Goal: Task Accomplishment & Management: Use online tool/utility

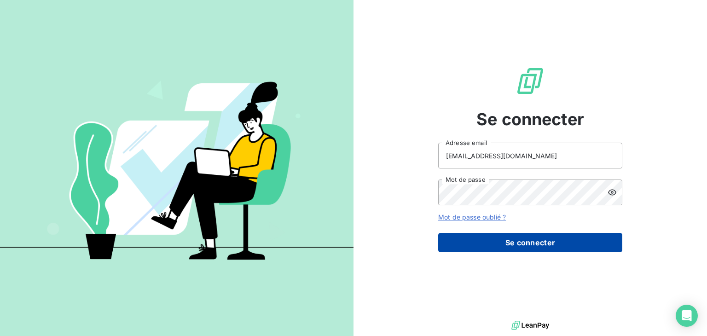
click at [519, 251] on button "Se connecter" at bounding box center [530, 242] width 184 height 19
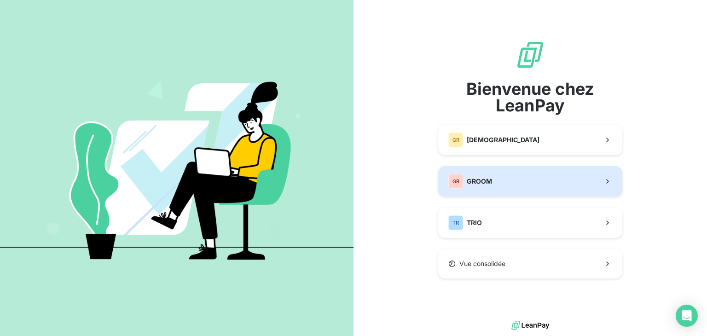
click at [528, 171] on button "GR GROOM" at bounding box center [530, 181] width 184 height 30
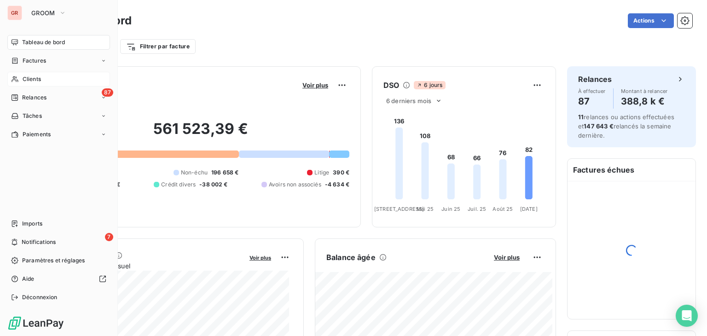
click at [20, 83] on div "Clients" at bounding box center [58, 79] width 103 height 15
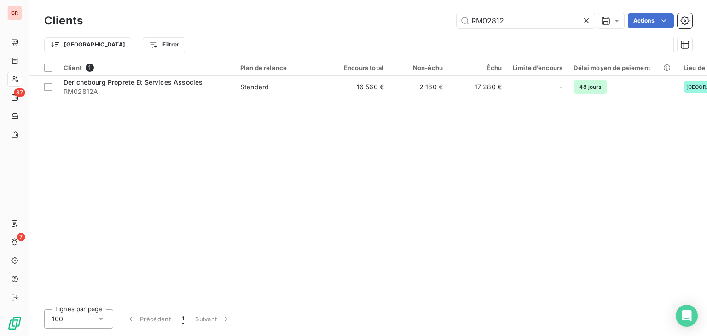
type input "RM02812"
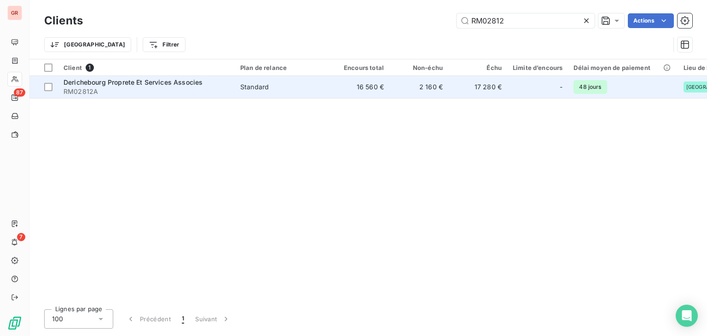
click at [267, 90] on div "Standard" at bounding box center [254, 86] width 29 height 9
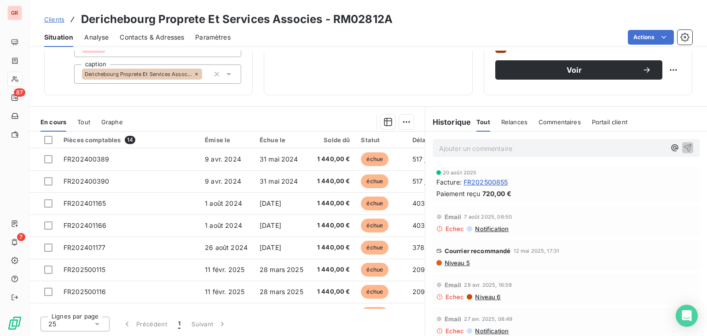
click at [86, 121] on span "Tout" at bounding box center [83, 121] width 13 height 7
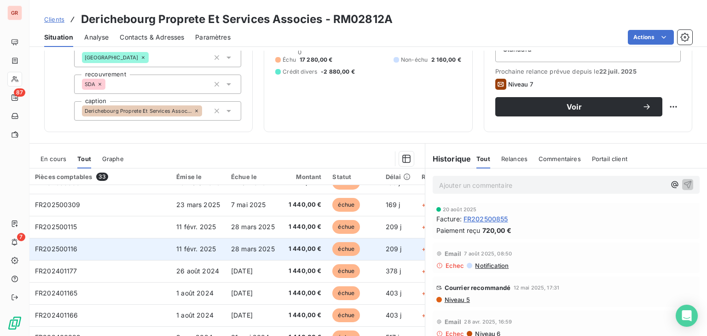
scroll to position [160, 0]
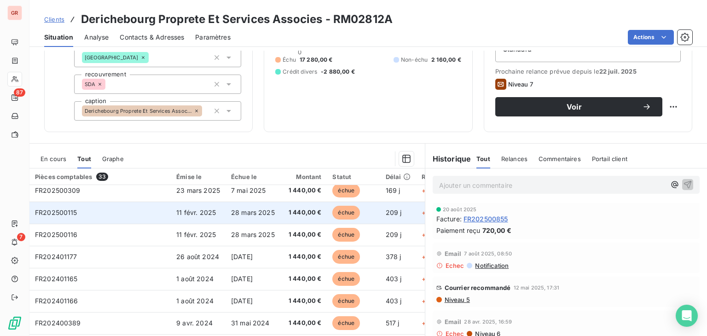
click at [237, 219] on td "28 mars 2025" at bounding box center [252, 212] width 55 height 22
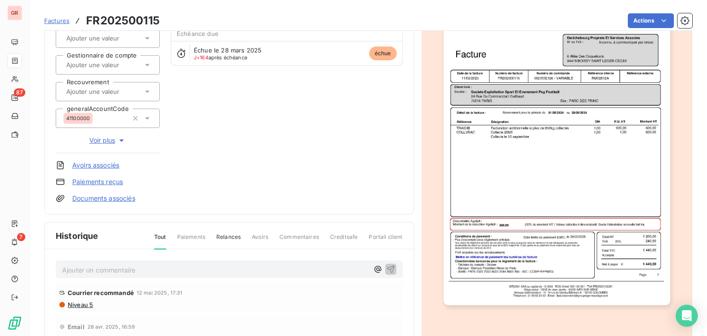
scroll to position [217, 0]
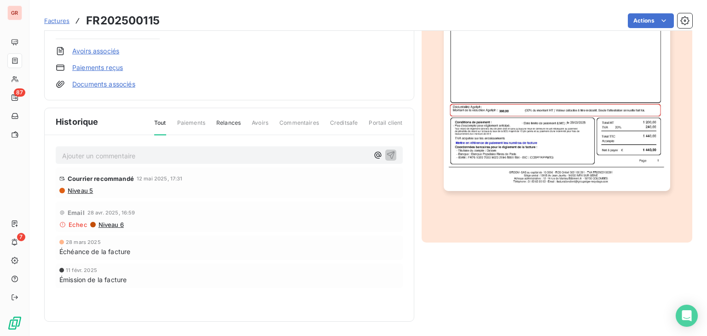
click at [550, 151] on img "button" at bounding box center [556, 31] width 226 height 320
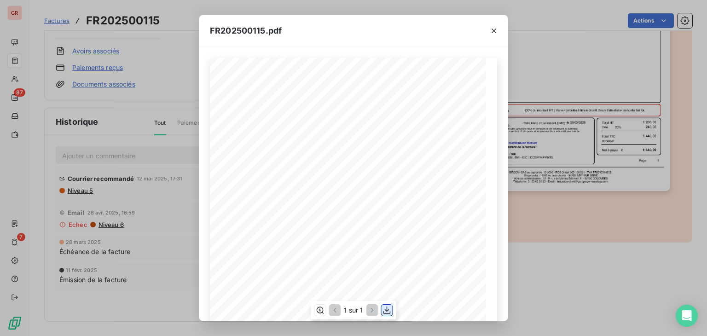
click at [383, 311] on icon "button" at bounding box center [386, 309] width 9 height 9
click at [494, 30] on icon "button" at bounding box center [493, 31] width 5 height 5
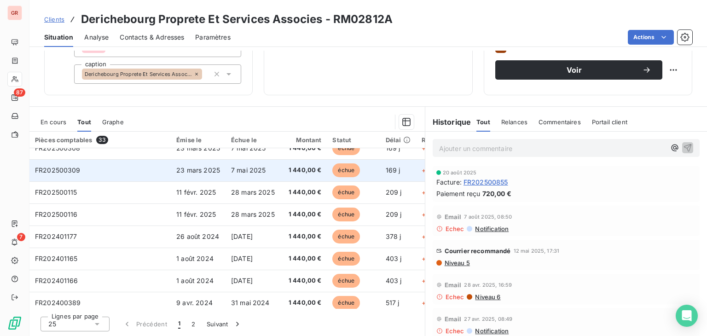
scroll to position [138, 0]
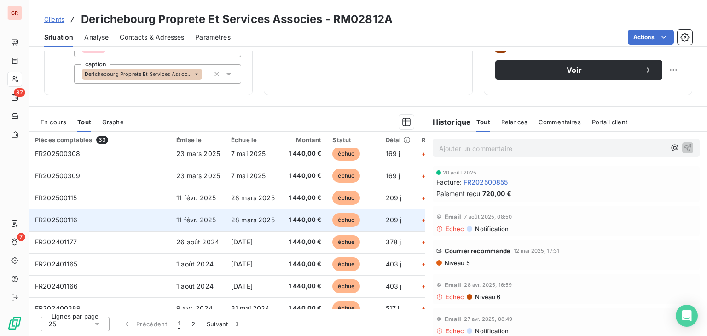
click at [225, 219] on td "28 mars 2025" at bounding box center [252, 220] width 55 height 22
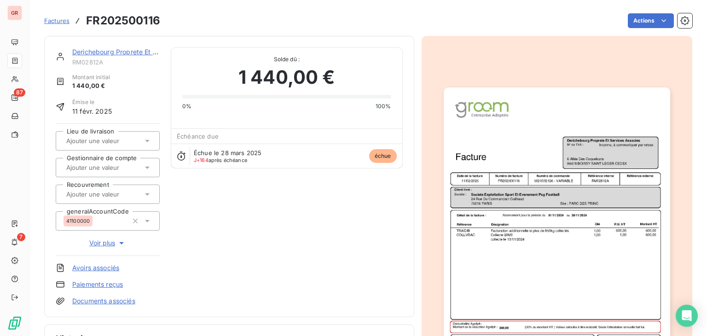
click at [572, 193] on img "button" at bounding box center [556, 247] width 226 height 320
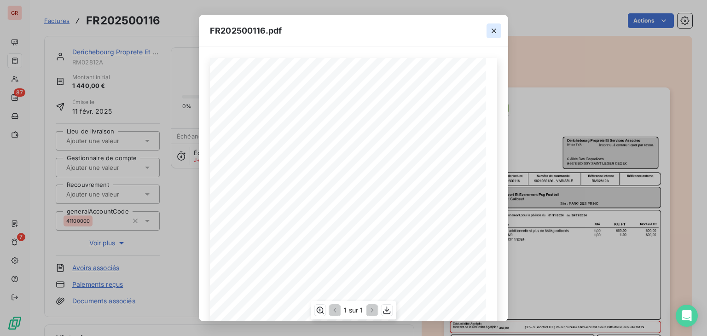
drag, startPoint x: 474, startPoint y: 56, endPoint x: 489, endPoint y: 32, distance: 28.3
click at [489, 32] on icon "button" at bounding box center [493, 30] width 9 height 9
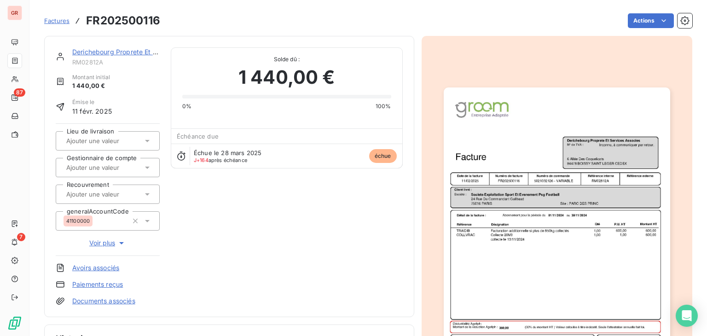
click at [522, 144] on img "button" at bounding box center [556, 247] width 226 height 320
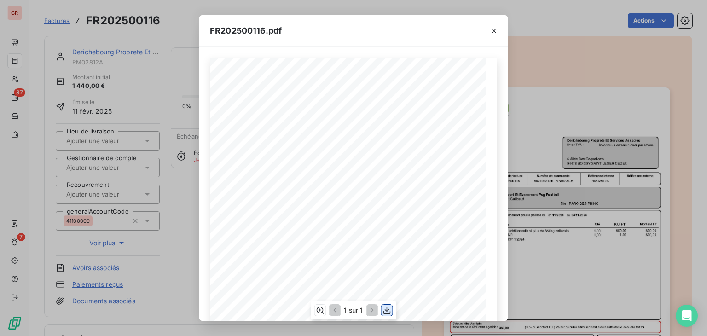
click at [390, 311] on icon "button" at bounding box center [386, 309] width 9 height 9
click at [493, 28] on icon "button" at bounding box center [493, 30] width 9 height 9
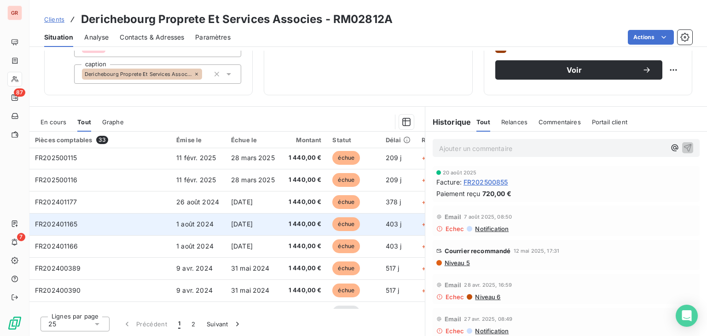
scroll to position [165, 0]
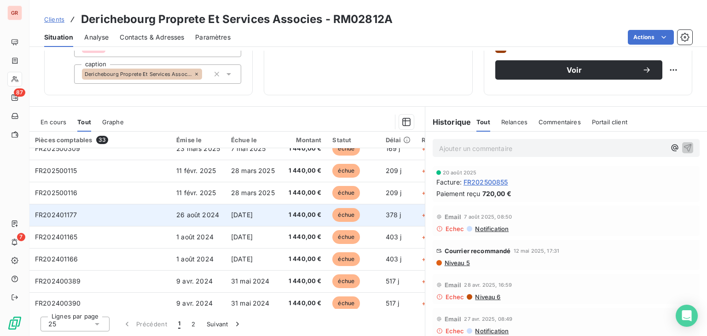
click at [152, 211] on td "FR202401177" at bounding box center [99, 215] width 141 height 22
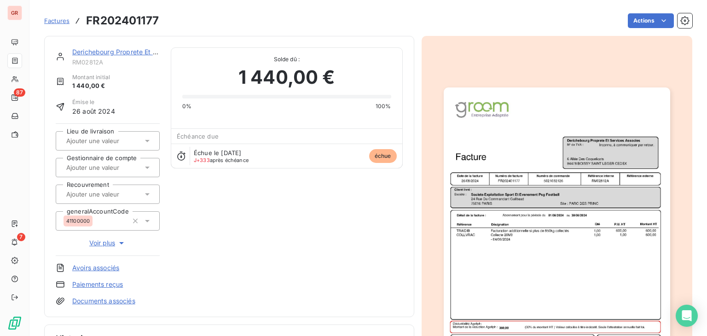
click at [530, 301] on img "button" at bounding box center [556, 247] width 226 height 320
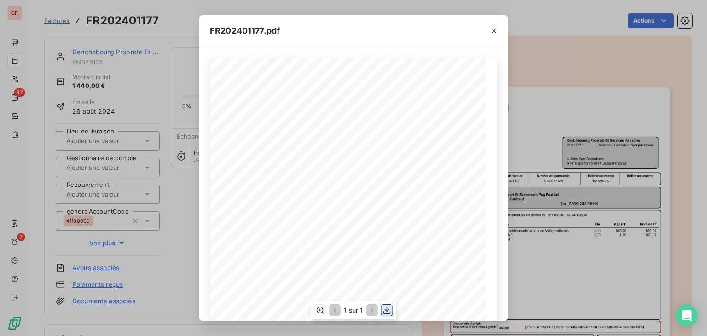
click at [386, 305] on icon "button" at bounding box center [386, 309] width 9 height 9
click at [33, 10] on div "FR202401177.pdf Référence interne Numéro de facture Date de la facture Numéro d…" at bounding box center [353, 168] width 707 height 336
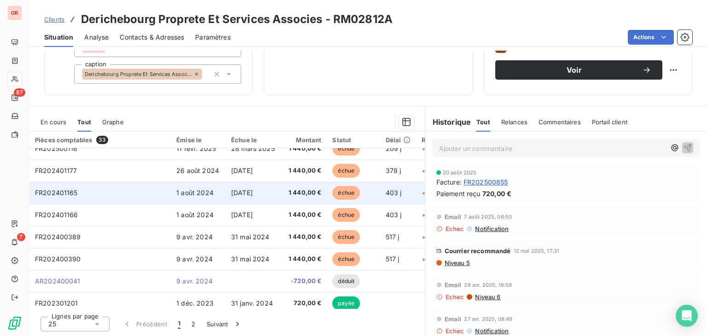
scroll to position [230, 0]
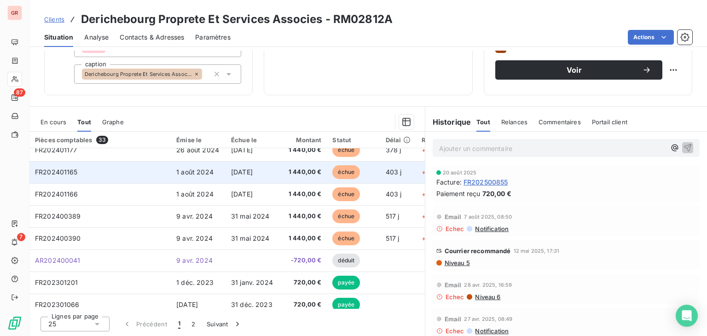
click at [158, 177] on td "FR202401165" at bounding box center [99, 172] width 141 height 22
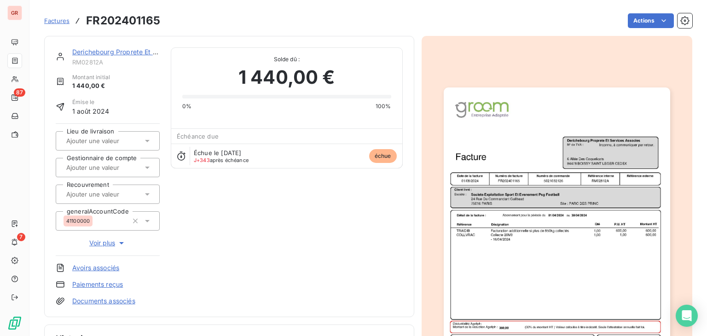
click at [572, 211] on img "button" at bounding box center [556, 247] width 226 height 320
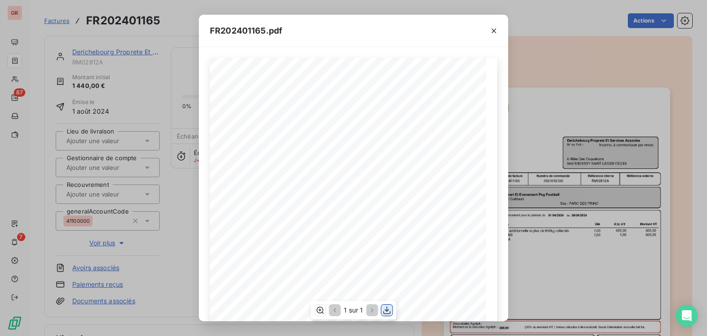
click at [386, 308] on icon "button" at bounding box center [386, 310] width 7 height 8
click at [494, 32] on icon "button" at bounding box center [493, 30] width 9 height 9
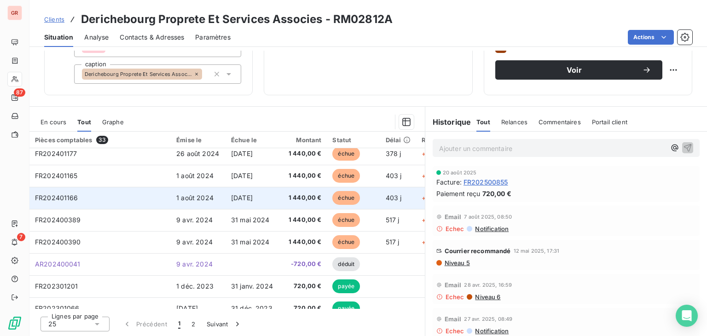
scroll to position [211, 0]
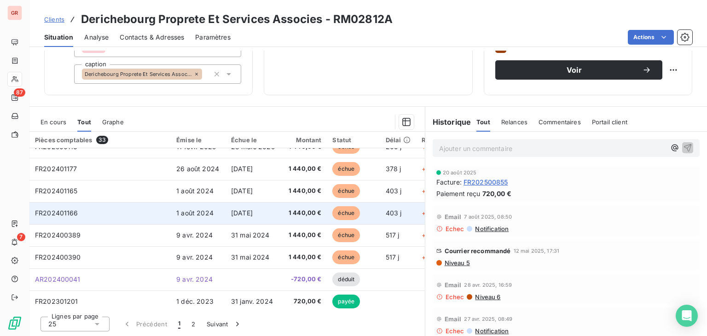
click at [108, 212] on td "FR202401166" at bounding box center [99, 213] width 141 height 22
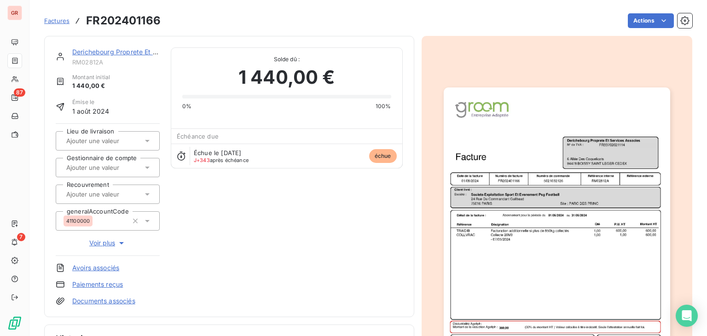
click at [583, 153] on img "button" at bounding box center [556, 247] width 226 height 320
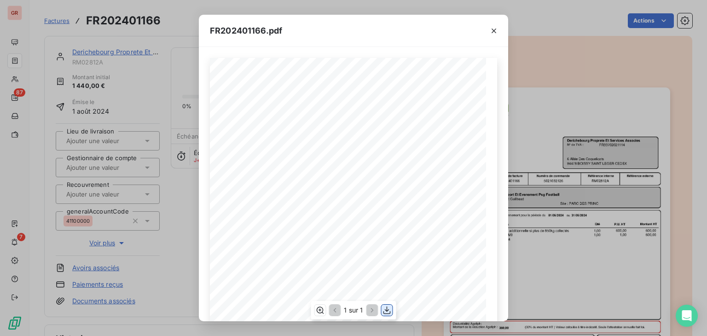
click at [383, 311] on icon "button" at bounding box center [386, 310] width 7 height 8
click at [494, 30] on icon "button" at bounding box center [493, 31] width 5 height 5
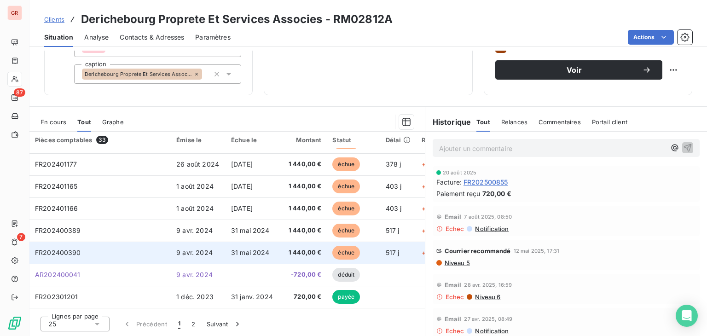
scroll to position [230, 0]
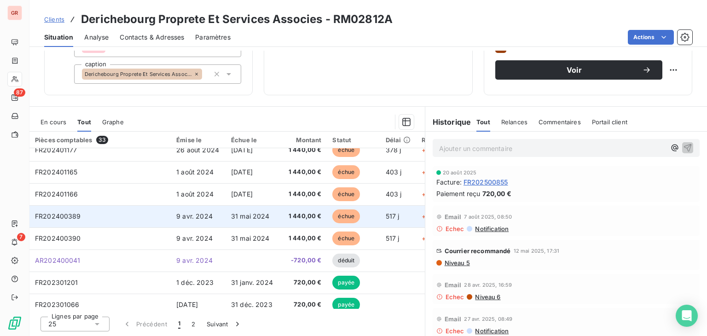
click at [208, 221] on td "9 avr. 2024" at bounding box center [198, 216] width 55 height 22
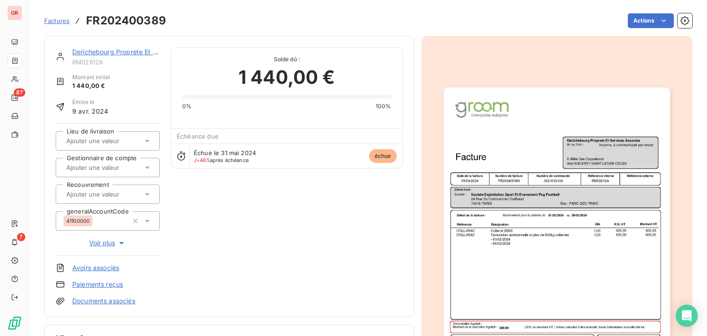
click at [481, 195] on img "button" at bounding box center [556, 247] width 226 height 320
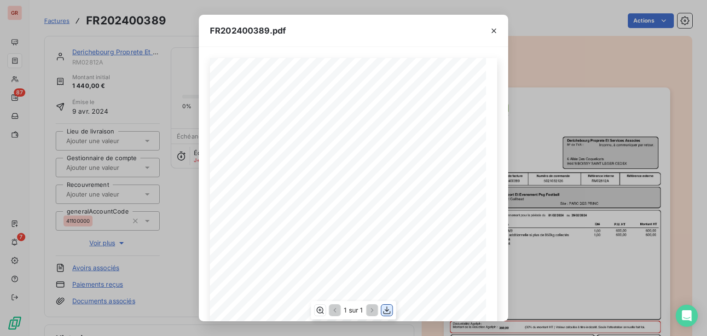
click at [388, 307] on icon "button" at bounding box center [386, 309] width 9 height 9
click at [495, 26] on icon "button" at bounding box center [493, 30] width 9 height 9
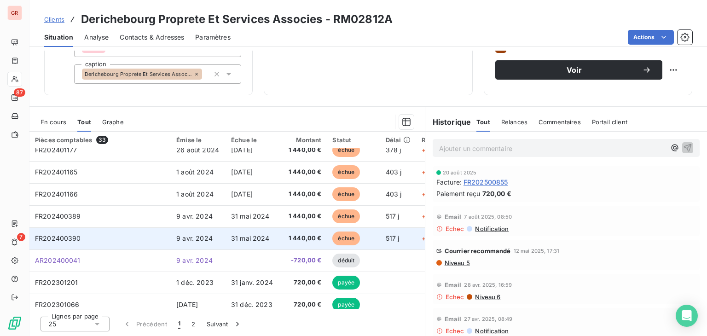
scroll to position [276, 0]
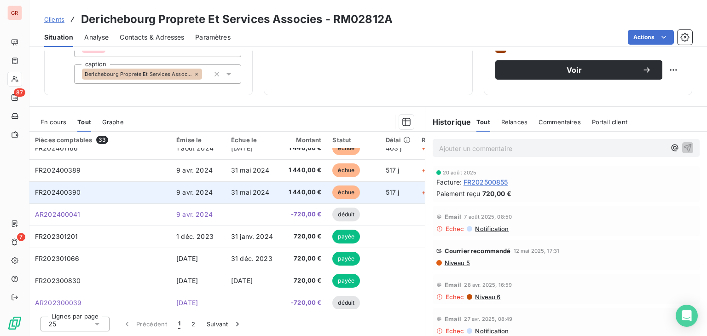
click at [207, 200] on td "9 avr. 2024" at bounding box center [198, 192] width 55 height 22
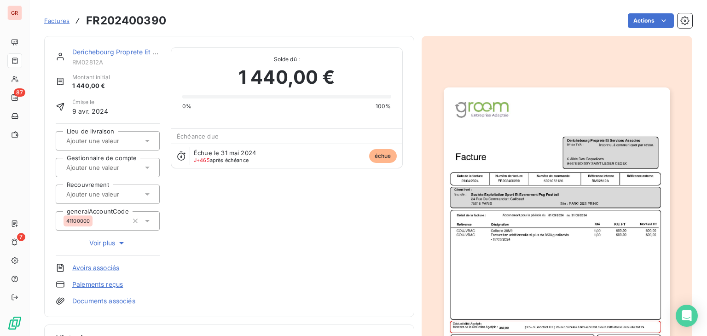
click at [530, 149] on img "button" at bounding box center [556, 247] width 226 height 320
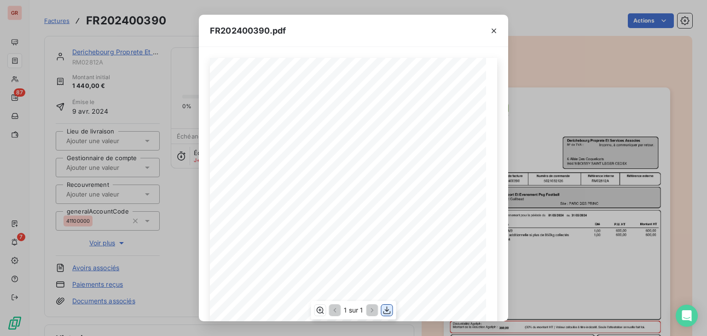
click at [387, 308] on icon "button" at bounding box center [386, 309] width 9 height 9
click at [493, 32] on icon "button" at bounding box center [493, 30] width 9 height 9
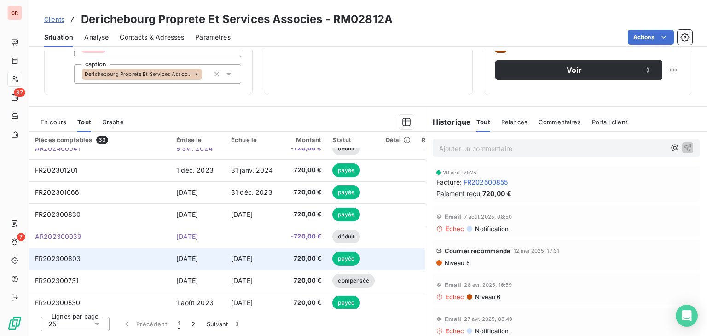
scroll to position [395, 0]
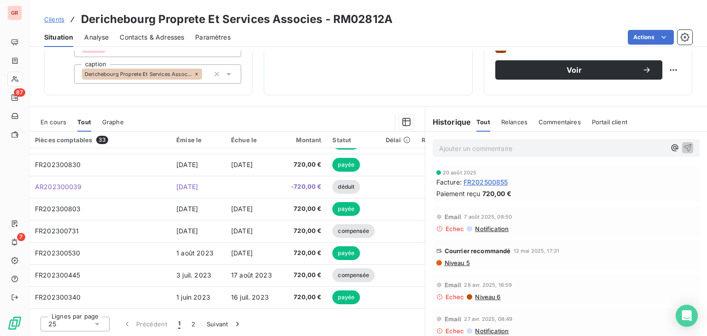
click at [120, 125] on span "Graphe" at bounding box center [113, 121] width 22 height 7
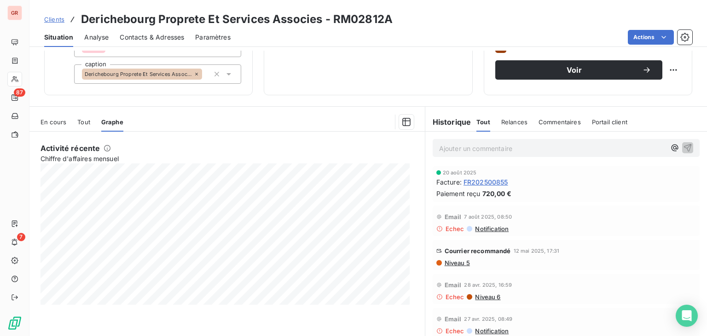
click at [88, 125] on span "Tout" at bounding box center [83, 121] width 13 height 7
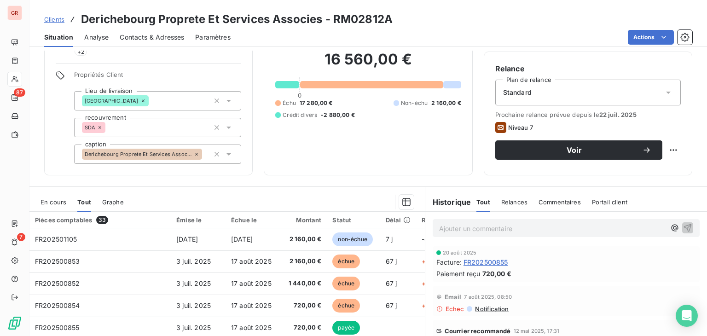
scroll to position [0, 0]
